Goal: Task Accomplishment & Management: Manage account settings

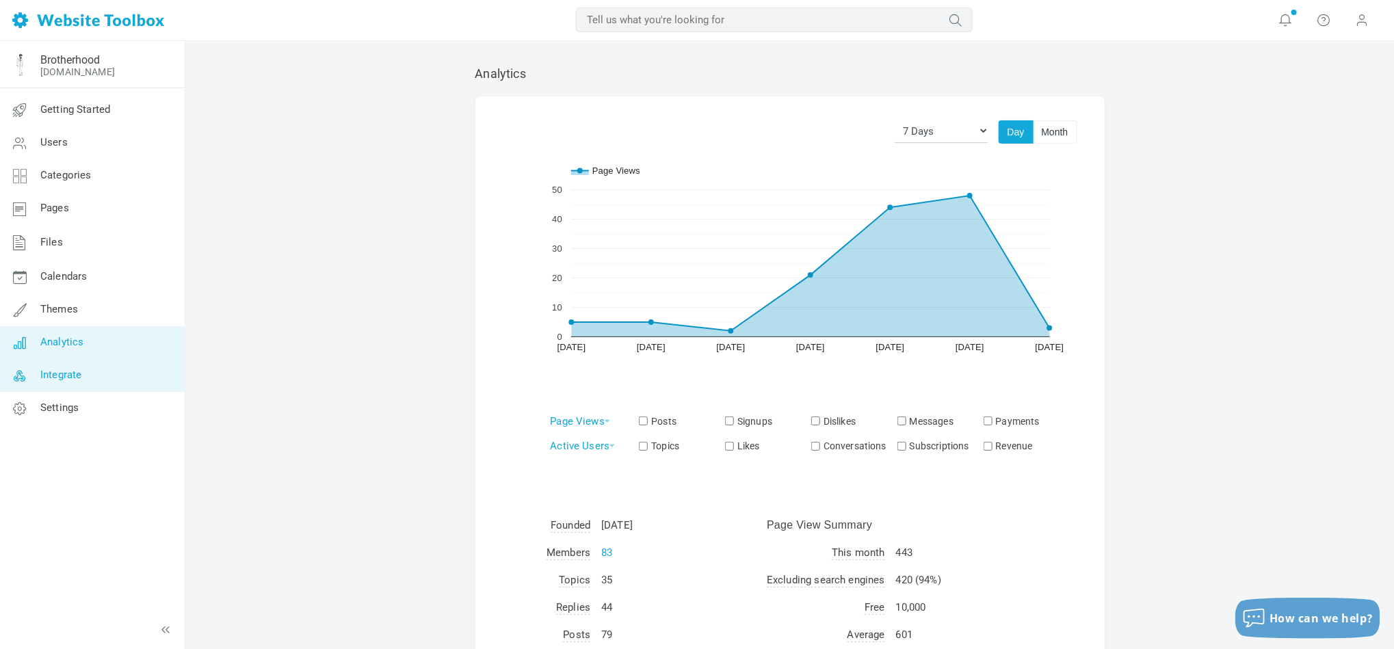
click at [64, 380] on span "Integrate" at bounding box center [60, 375] width 41 height 12
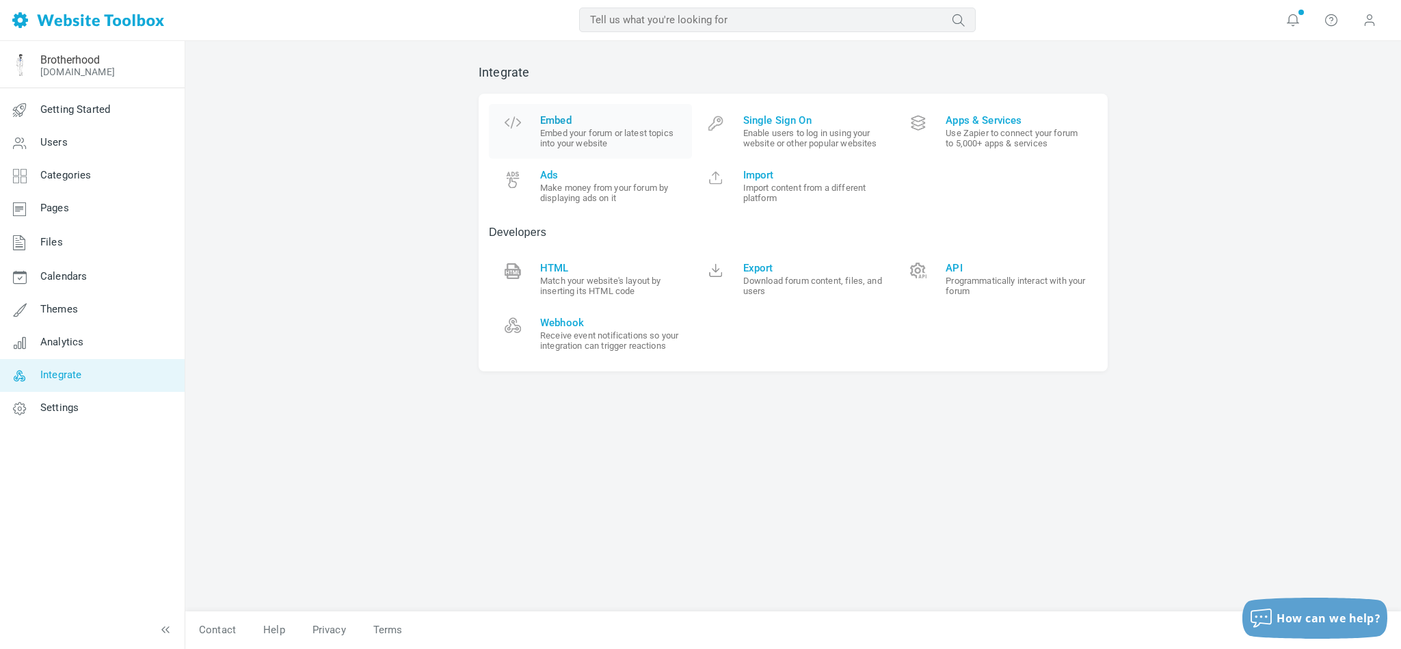
click at [557, 124] on span "Embed" at bounding box center [611, 120] width 142 height 12
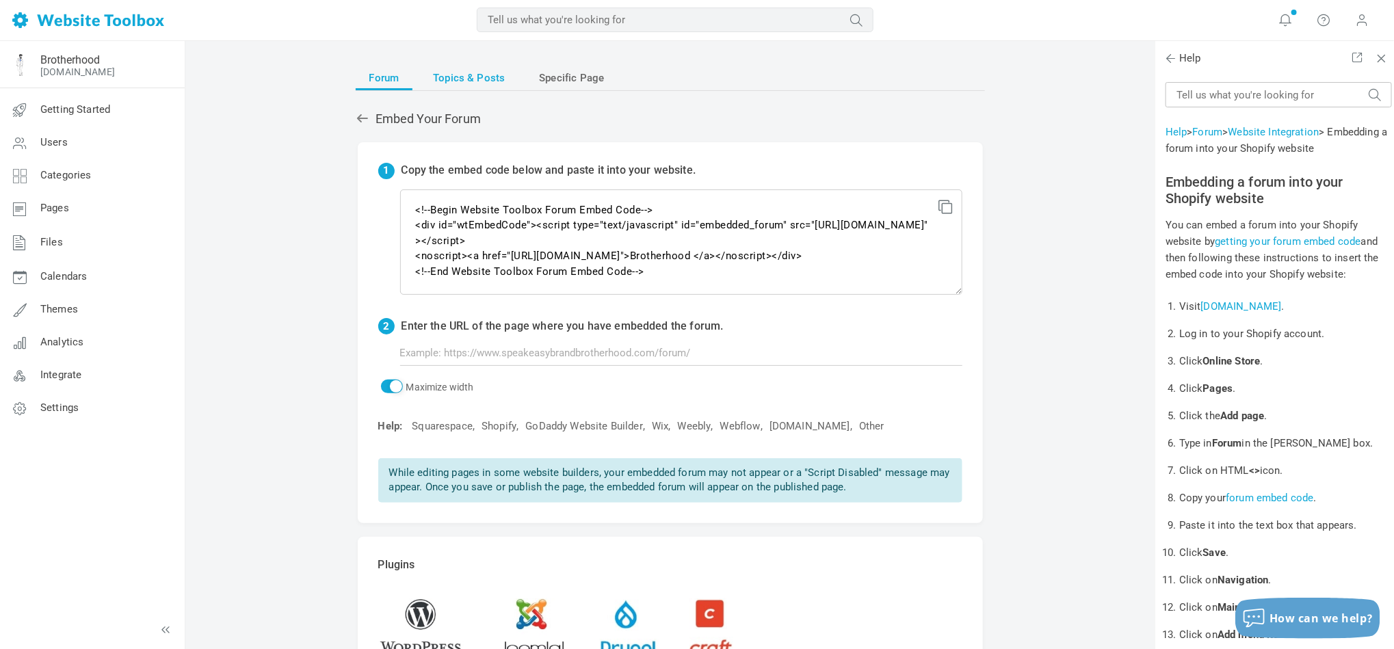
click at [458, 77] on span "Topics & Posts" at bounding box center [469, 78] width 72 height 25
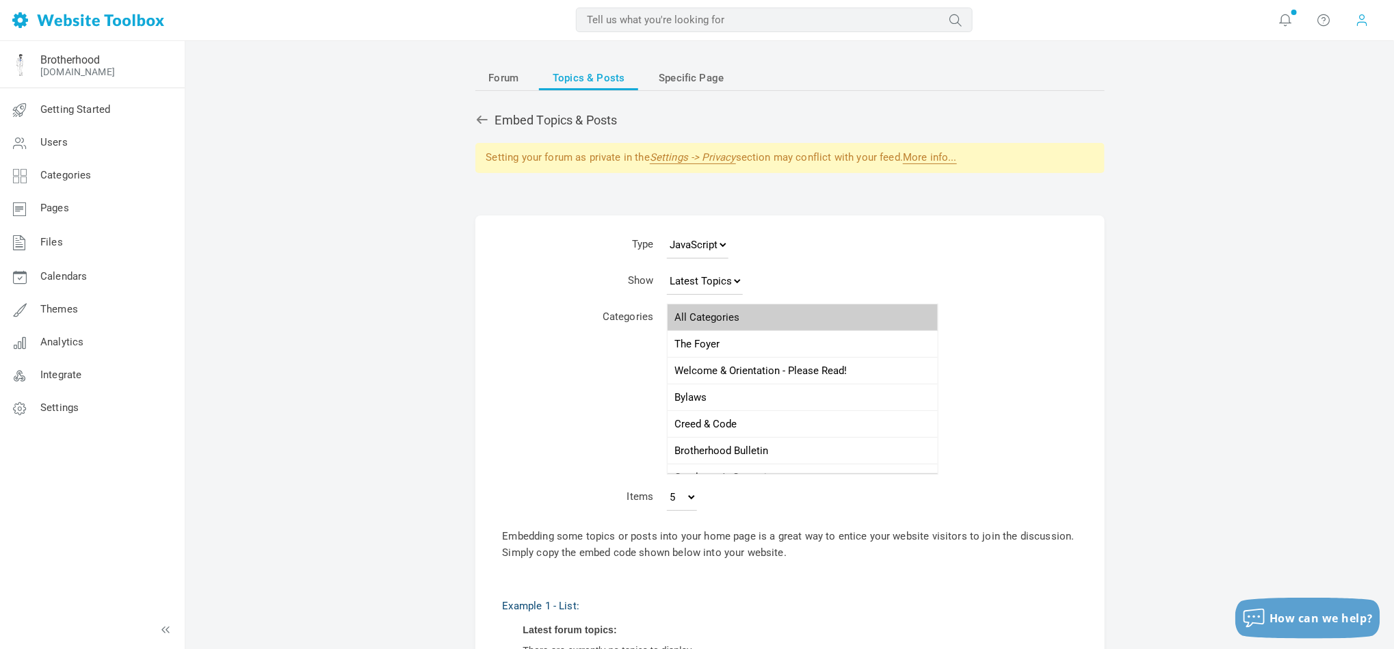
click at [1369, 27] on span at bounding box center [1363, 19] width 14 height 15
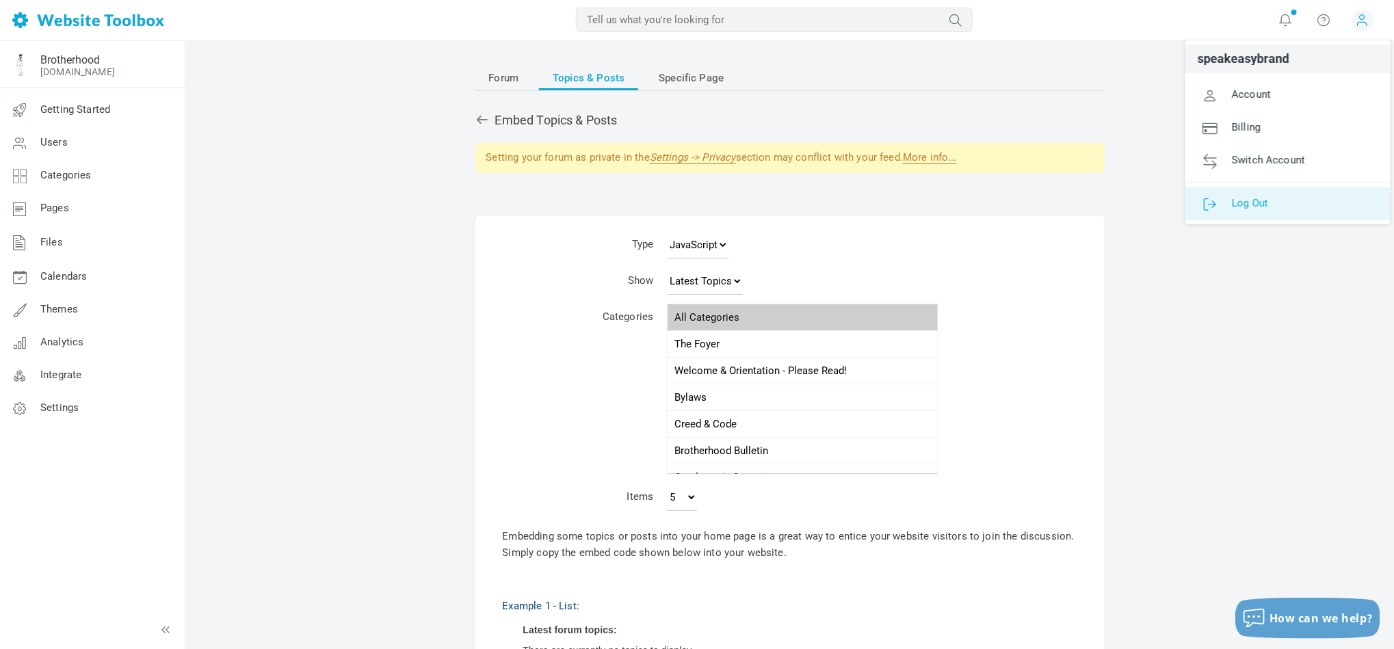
click at [1267, 199] on span "Log Out" at bounding box center [1250, 202] width 36 height 12
